Goal: Information Seeking & Learning: Learn about a topic

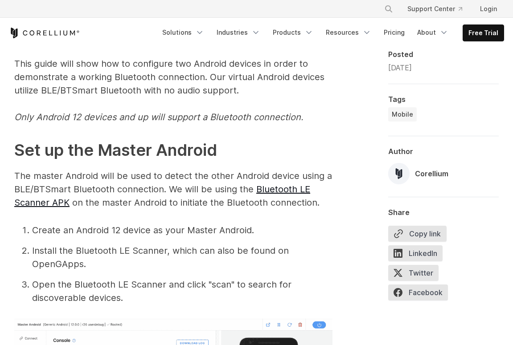
scroll to position [434, 0]
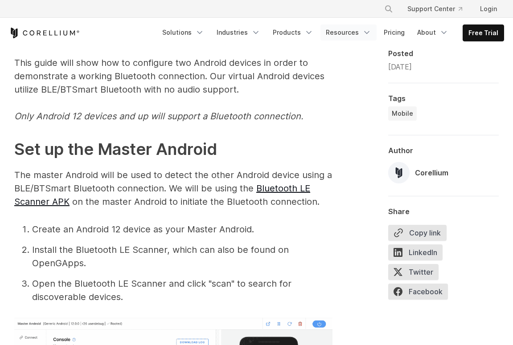
click at [344, 34] on link "Resources" at bounding box center [348, 33] width 56 height 16
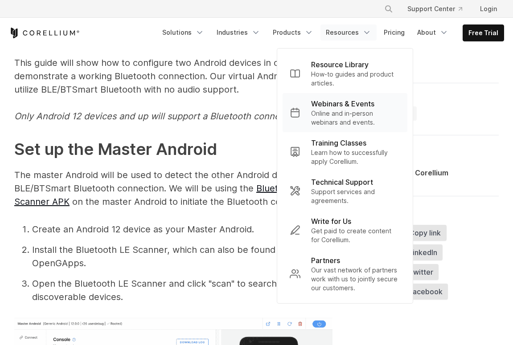
click at [347, 105] on p "Webinars & Events" at bounding box center [342, 103] width 63 height 11
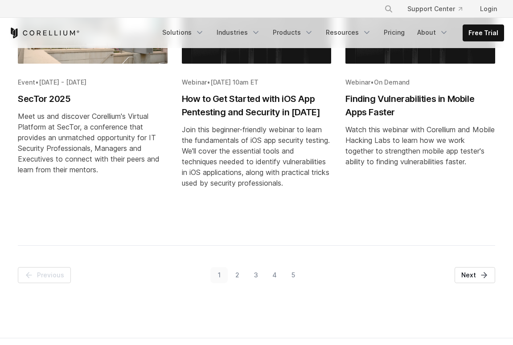
scroll to position [526, 0]
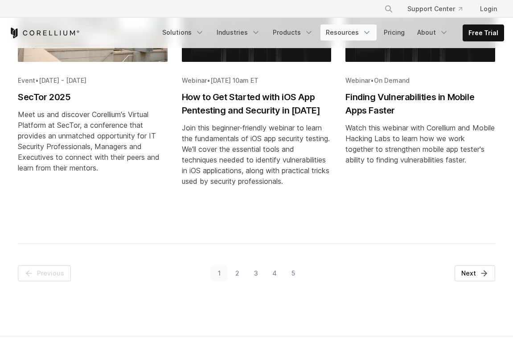
click at [352, 30] on link "Resources" at bounding box center [348, 33] width 56 height 16
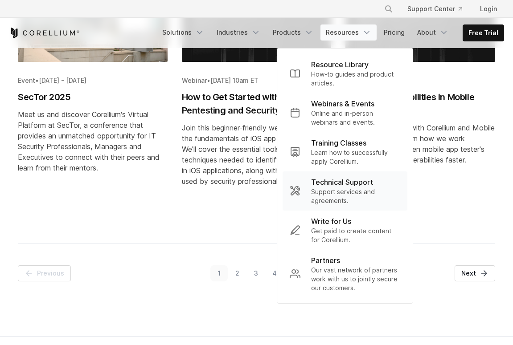
click at [349, 181] on p "Technical Support" at bounding box center [342, 182] width 62 height 11
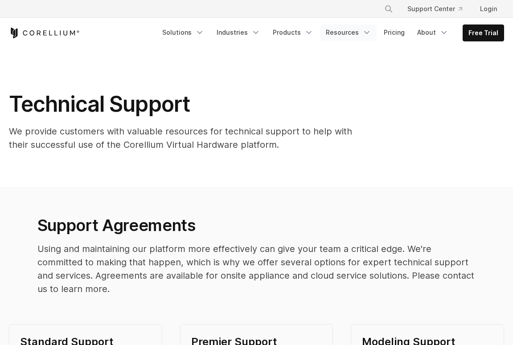
click at [350, 39] on link "Resources" at bounding box center [348, 33] width 56 height 16
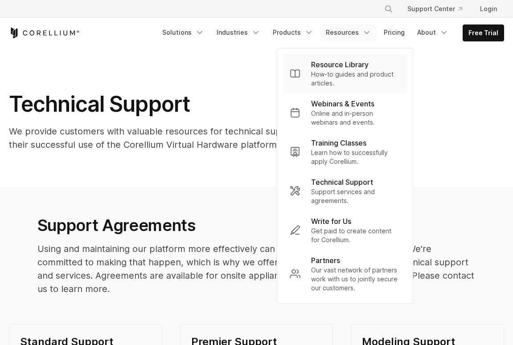
click at [349, 68] on p "Resource Library" at bounding box center [339, 64] width 57 height 11
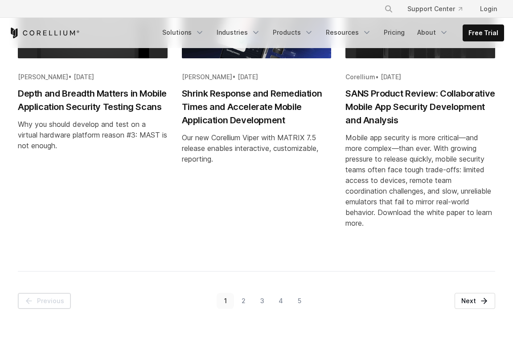
scroll to position [1025, 0]
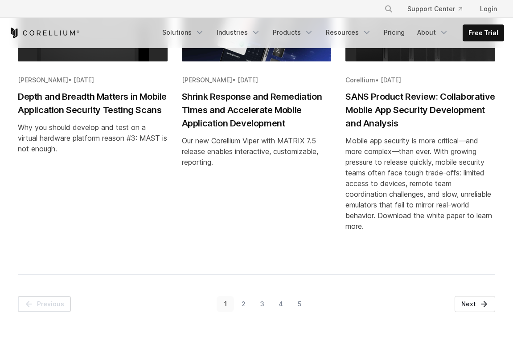
click at [243, 303] on link "2" at bounding box center [243, 304] width 19 height 16
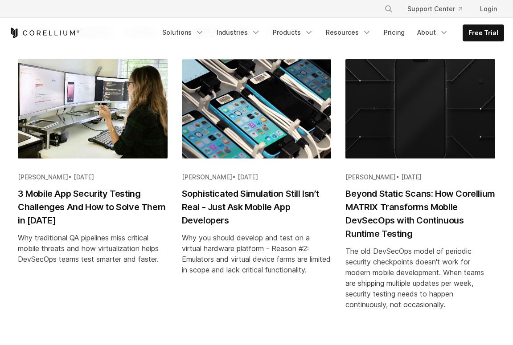
scroll to position [164, 0]
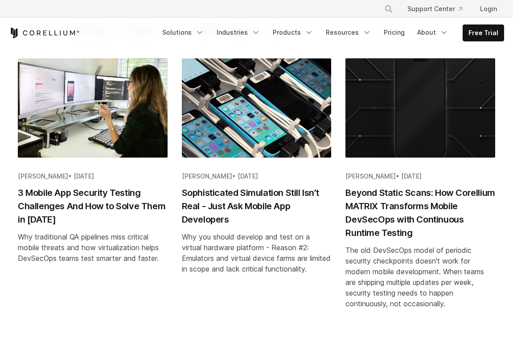
click at [380, 235] on h2 "Beyond Static Scans: How Corellium MATRIX Transforms Mobile DevSecOps with Cont…" at bounding box center [420, 212] width 150 height 53
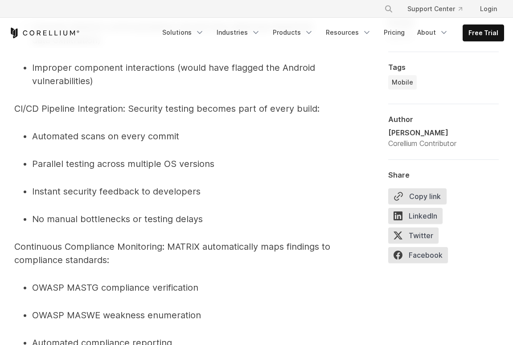
scroll to position [2449, 0]
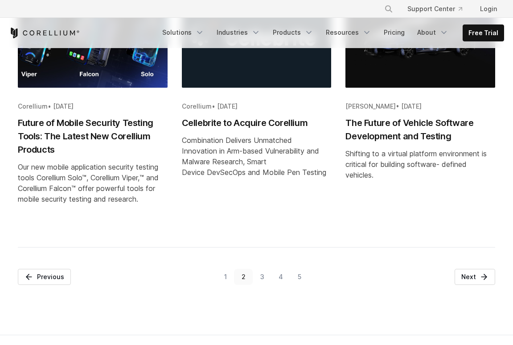
scroll to position [1049, 0]
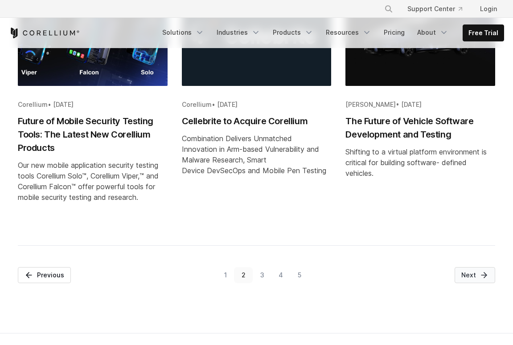
click at [477, 270] on link "Next" at bounding box center [474, 275] width 41 height 16
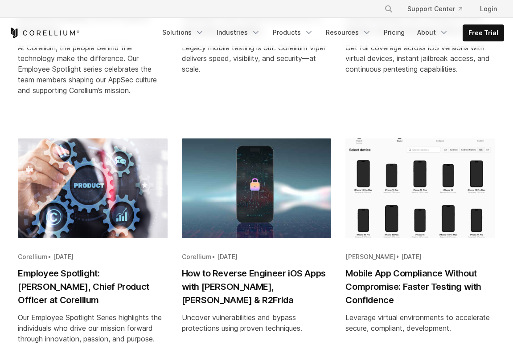
scroll to position [354, 0]
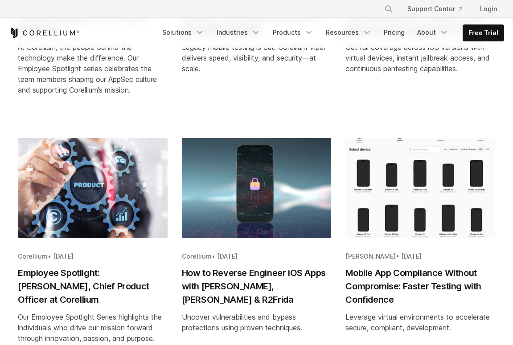
click at [262, 266] on h2 "How to Reverse Engineer iOS Apps with [PERSON_NAME], [PERSON_NAME] & R2Frida" at bounding box center [257, 286] width 150 height 40
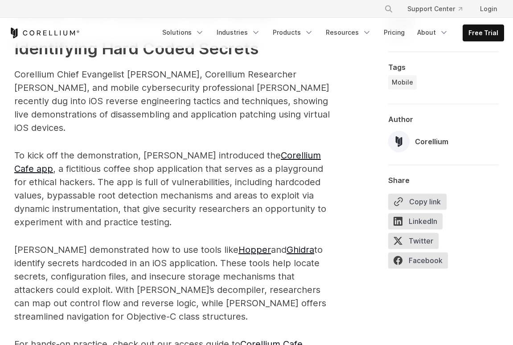
scroll to position [827, 0]
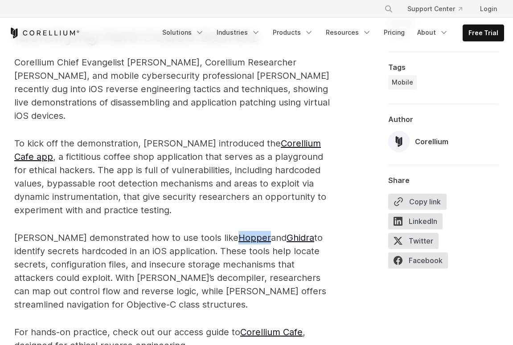
drag, startPoint x: 216, startPoint y: 197, endPoint x: 275, endPoint y: 2, distance: 204.4
drag, startPoint x: 268, startPoint y: 197, endPoint x: 315, endPoint y: 5, distance: 197.6
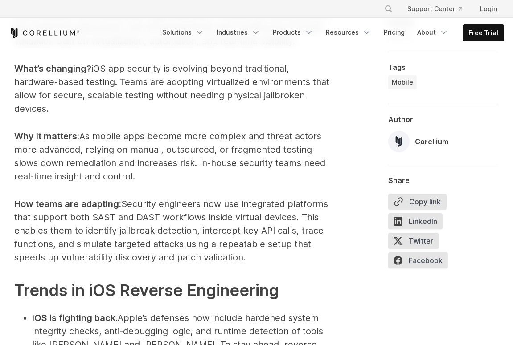
scroll to position [2518, 0]
